Goal: Book appointment/travel/reservation

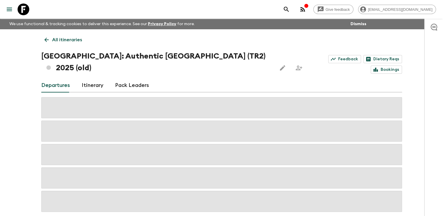
click at [55, 39] on p "All itineraries" at bounding box center [67, 39] width 30 height 7
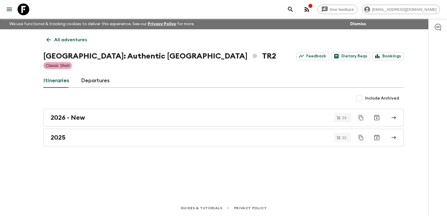
click at [55, 39] on p "All adventures" at bounding box center [70, 39] width 33 height 7
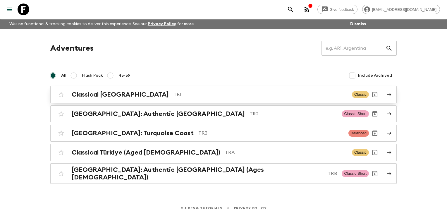
click at [95, 93] on h2 "Classical [GEOGRAPHIC_DATA]" at bounding box center [120, 95] width 97 height 8
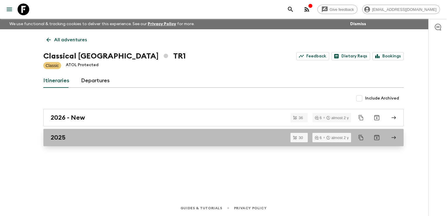
click at [82, 137] on div "2025" at bounding box center [218, 138] width 335 height 8
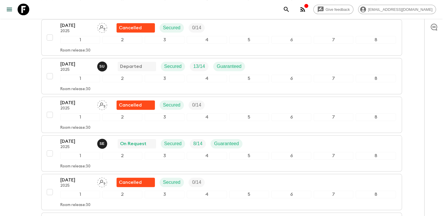
scroll to position [556, 0]
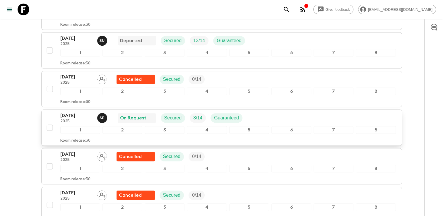
click at [151, 116] on div "On Request" at bounding box center [137, 117] width 34 height 7
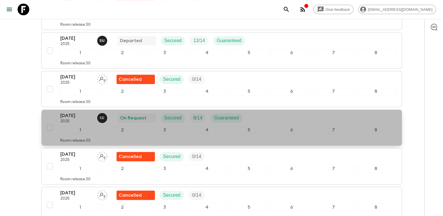
click at [148, 114] on div "On Request" at bounding box center [137, 117] width 34 height 7
click at [90, 114] on p "[DATE]" at bounding box center [76, 115] width 32 height 7
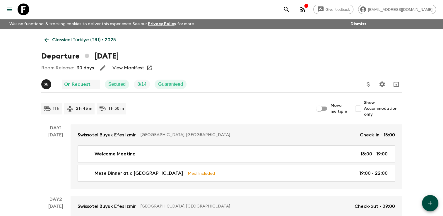
click at [128, 67] on link "View Manifest" at bounding box center [128, 68] width 32 height 6
